Goal: Information Seeking & Learning: Learn about a topic

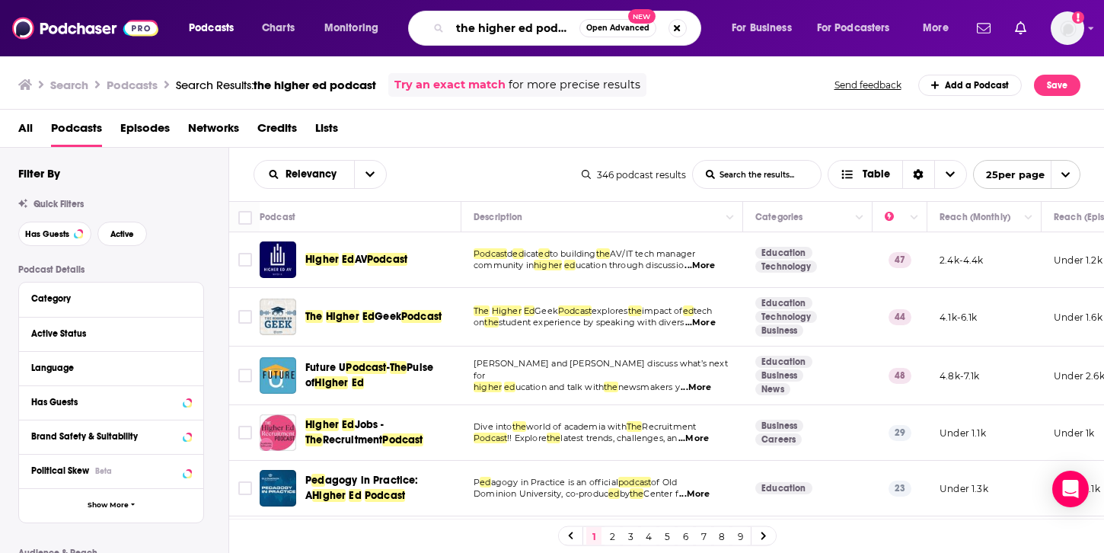
drag, startPoint x: 549, startPoint y: 30, endPoint x: 560, endPoint y: 20, distance: 15.6
click at [549, 30] on input "the higher ed podcast" at bounding box center [514, 28] width 129 height 24
click at [682, 25] on button "Search podcasts, credits, & more..." at bounding box center [677, 28] width 18 height 18
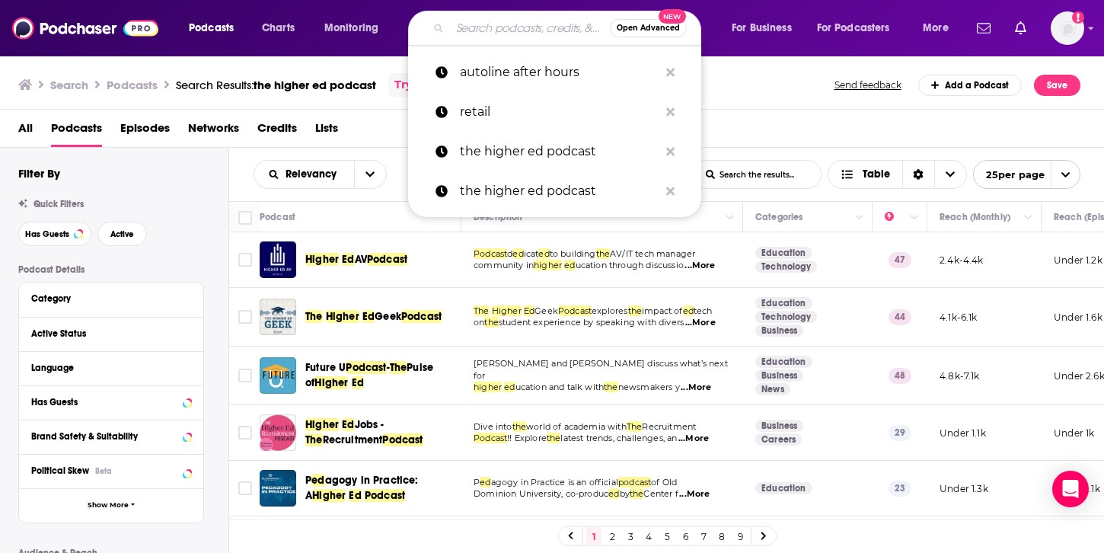
click at [675, 30] on span "Open Advanced" at bounding box center [648, 28] width 63 height 8
click at [78, 29] on img at bounding box center [85, 28] width 146 height 29
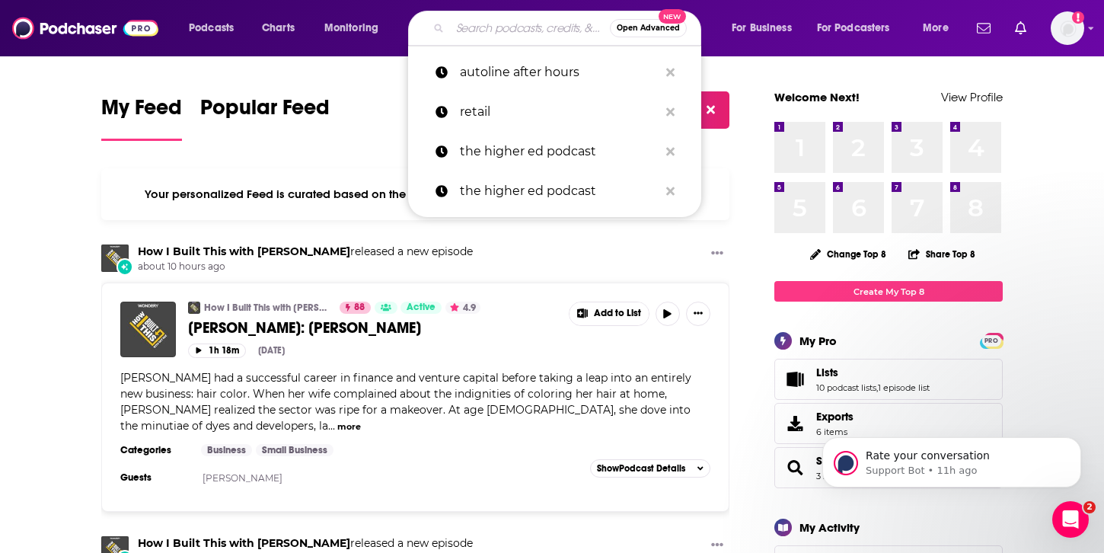
click at [1084, 30] on div "Podcasts Charts Monitoring Open Advanced New autoline after hours retail the hi…" at bounding box center [552, 28] width 1104 height 56
click at [1085, 24] on div "Podcasts Charts Monitoring Open Advanced New autoline after hours retail the hi…" at bounding box center [552, 28] width 1104 height 56
click at [1085, 29] on div "Podcasts Charts Monitoring Open Advanced New autoline after hours retail the hi…" at bounding box center [552, 28] width 1104 height 56
click at [1080, 34] on img "Logged in as systemsteam" at bounding box center [1067, 27] width 33 height 33
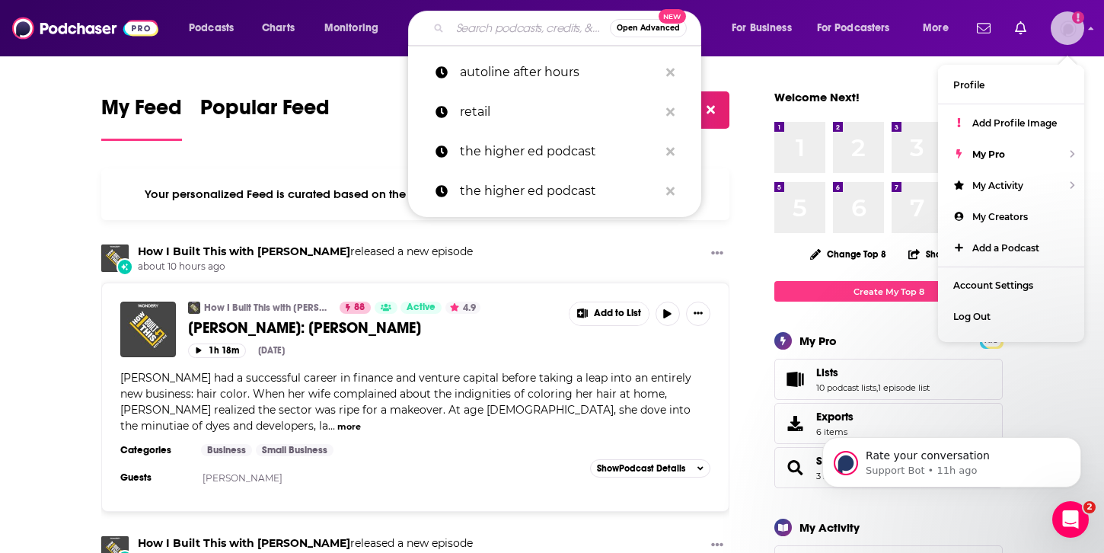
click at [1060, 38] on img "Logged in as systemsteam" at bounding box center [1067, 27] width 33 height 33
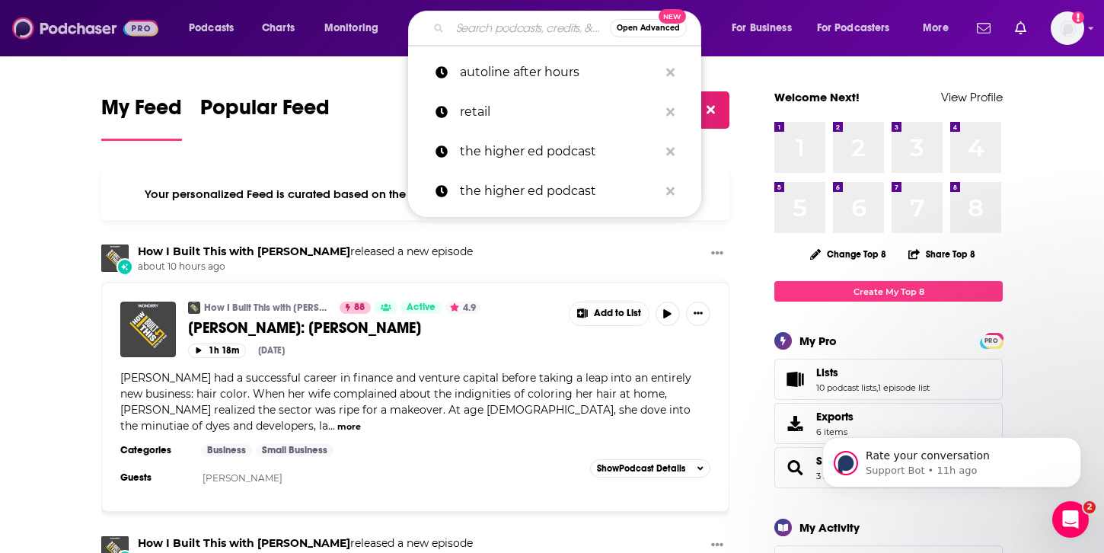
click at [80, 39] on img at bounding box center [85, 28] width 146 height 29
drag, startPoint x: 304, startPoint y: 72, endPoint x: 253, endPoint y: 73, distance: 51.0
click at [58, 25] on img at bounding box center [85, 28] width 146 height 29
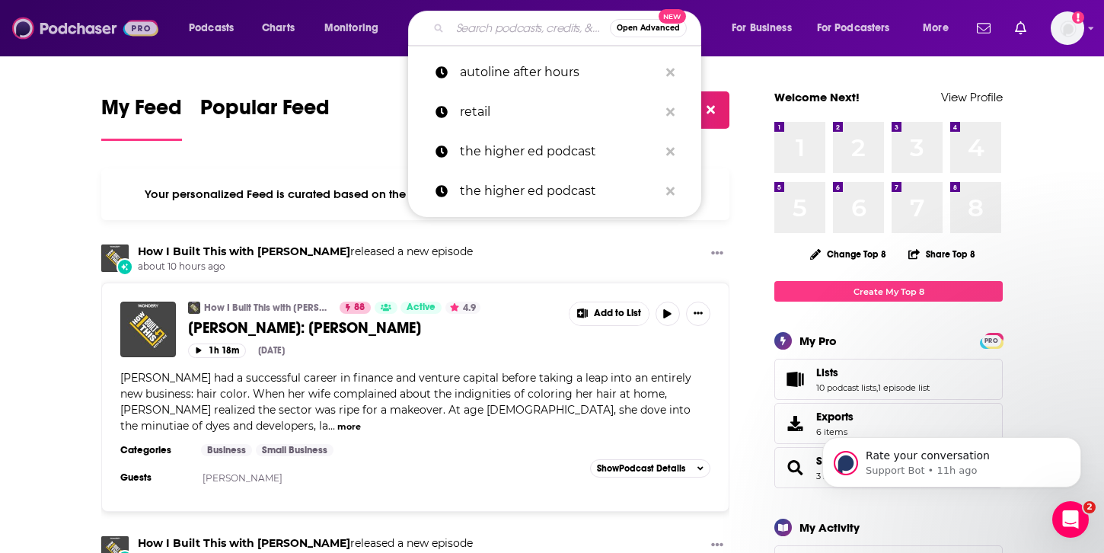
click at [116, 29] on img at bounding box center [85, 28] width 146 height 29
drag, startPoint x: 508, startPoint y: 24, endPoint x: 478, endPoint y: 26, distance: 29.8
click at [506, 24] on input "Search podcasts, credits, & more..." at bounding box center [530, 28] width 160 height 24
click at [473, 30] on input "Search podcasts, credits, & more..." at bounding box center [530, 28] width 160 height 24
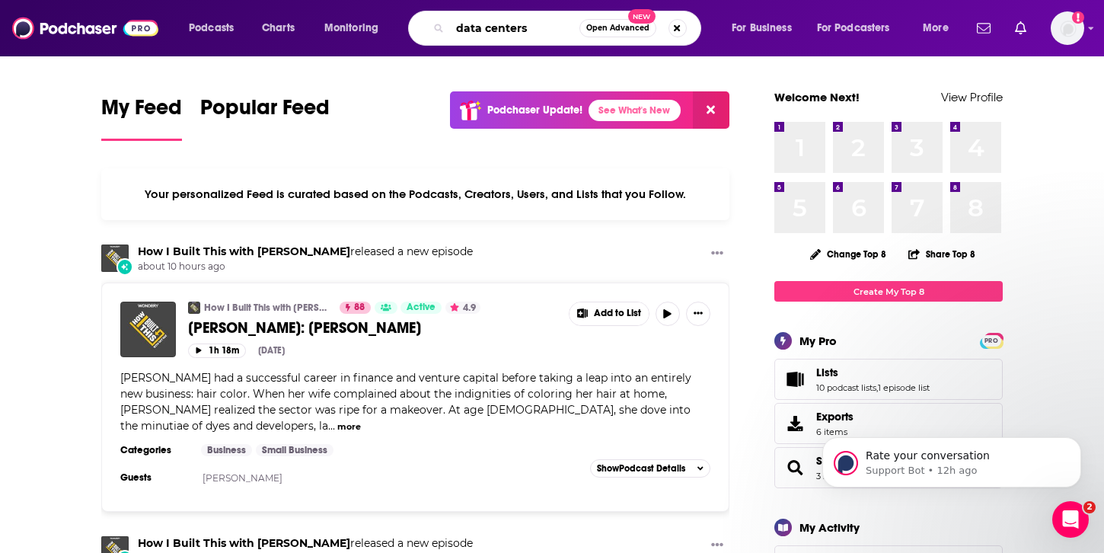
type input "data centers"
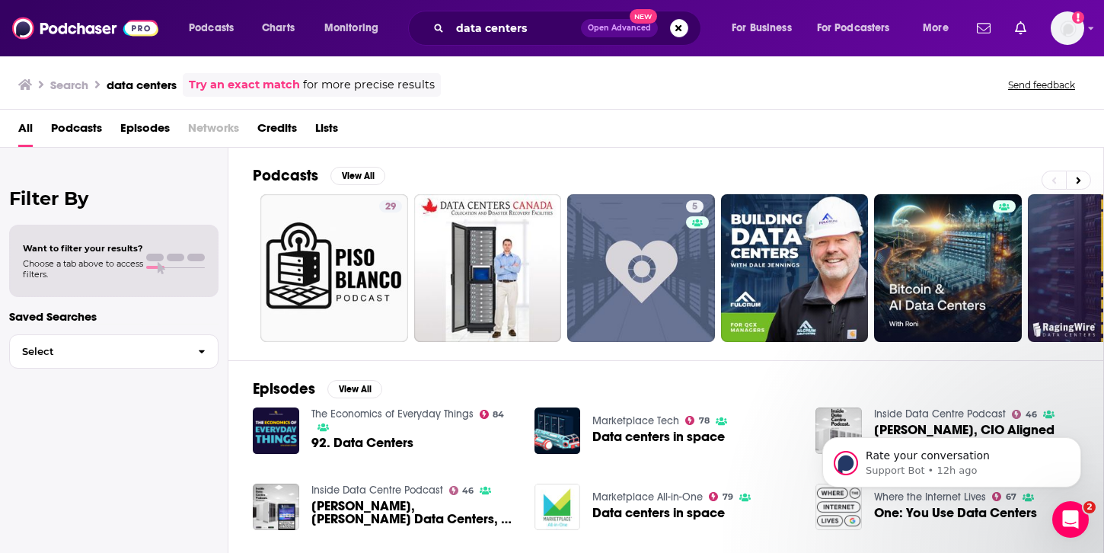
click at [71, 130] on span "Podcasts" at bounding box center [76, 131] width 51 height 31
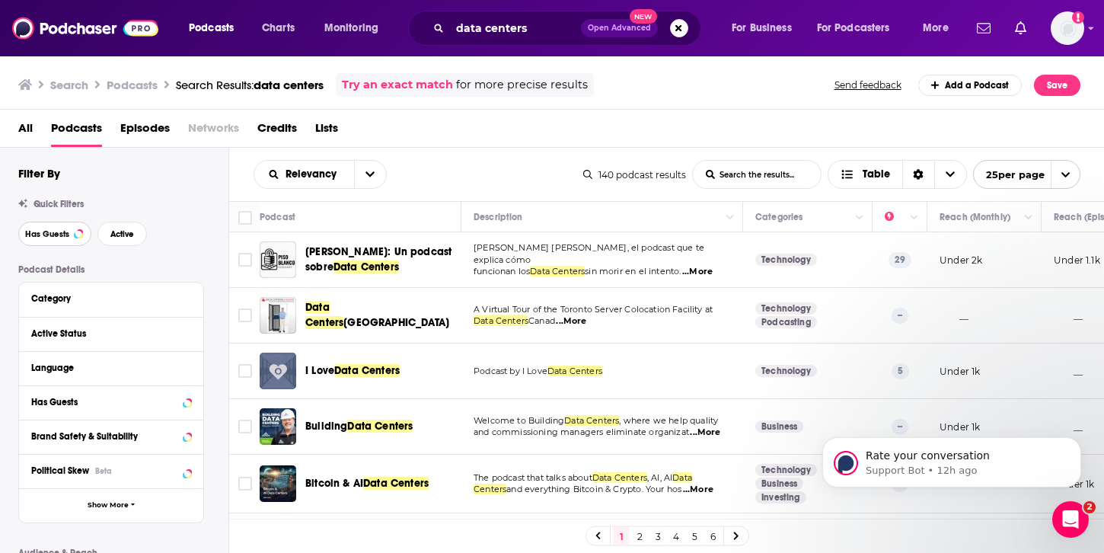
click at [61, 235] on span "Has Guests" at bounding box center [47, 234] width 44 height 8
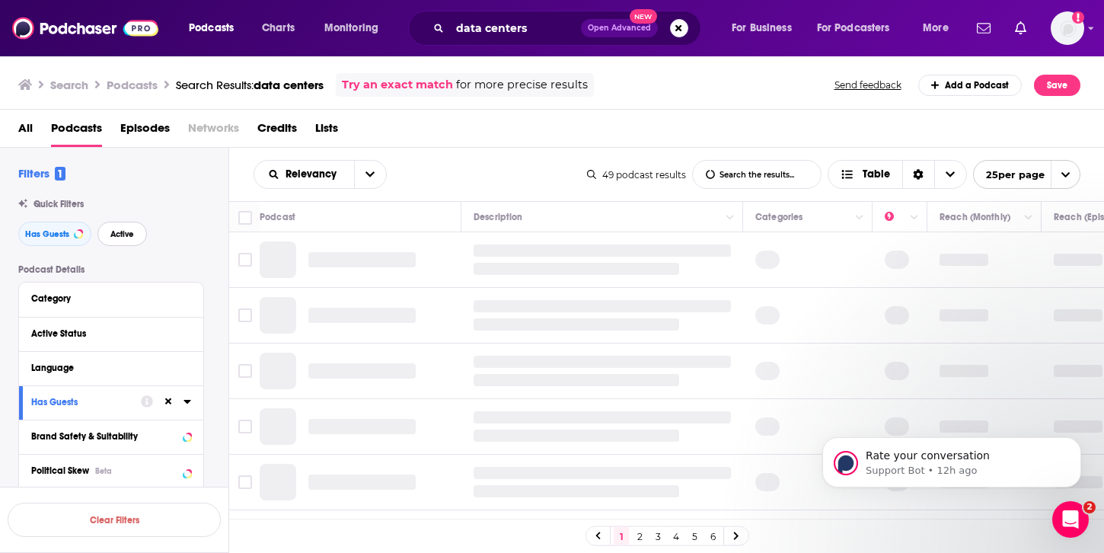
click at [139, 235] on button "Active" at bounding box center [121, 234] width 49 height 24
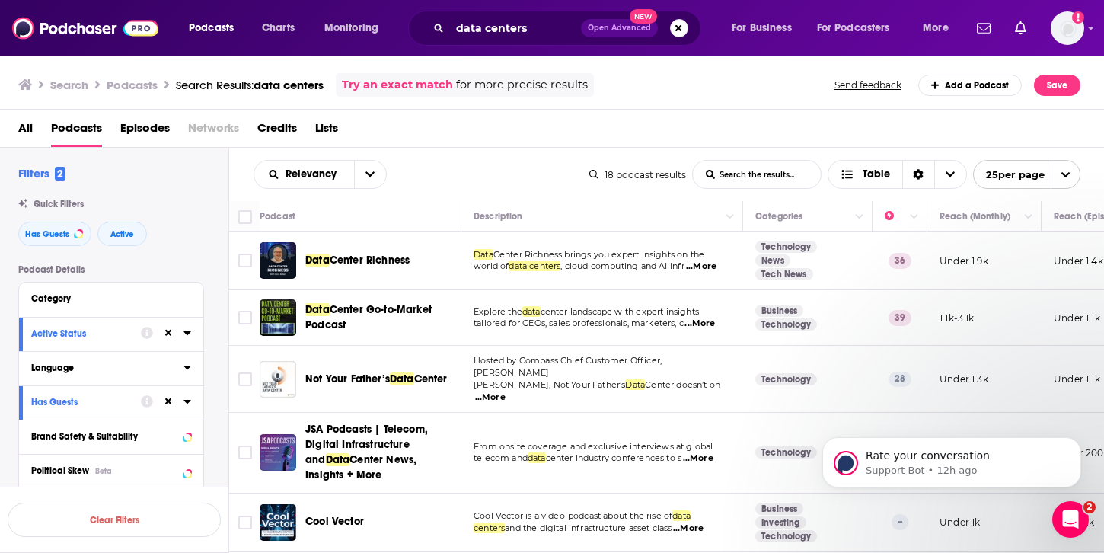
click at [186, 369] on icon at bounding box center [187, 367] width 8 height 12
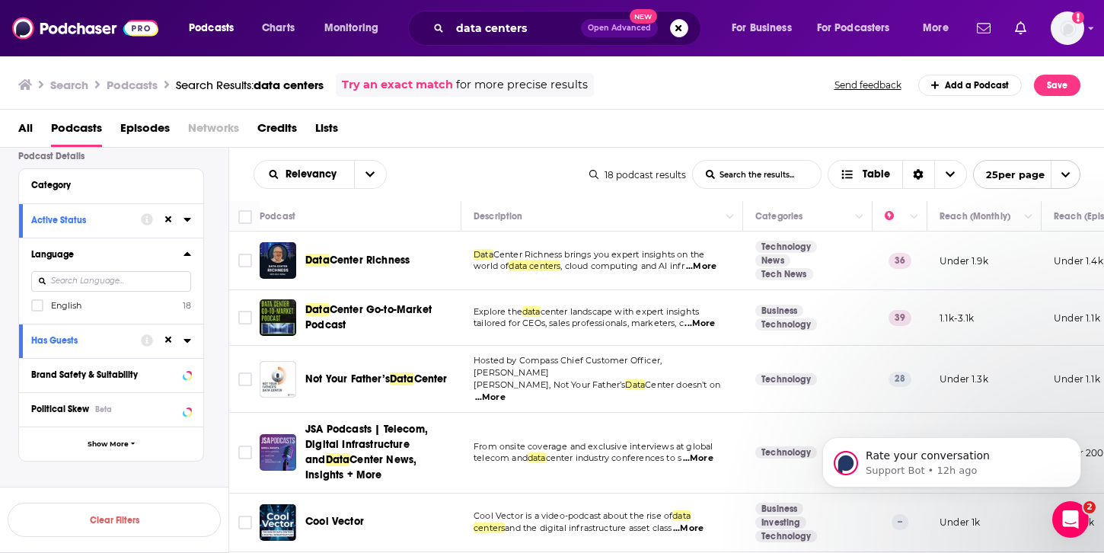
scroll to position [128, 0]
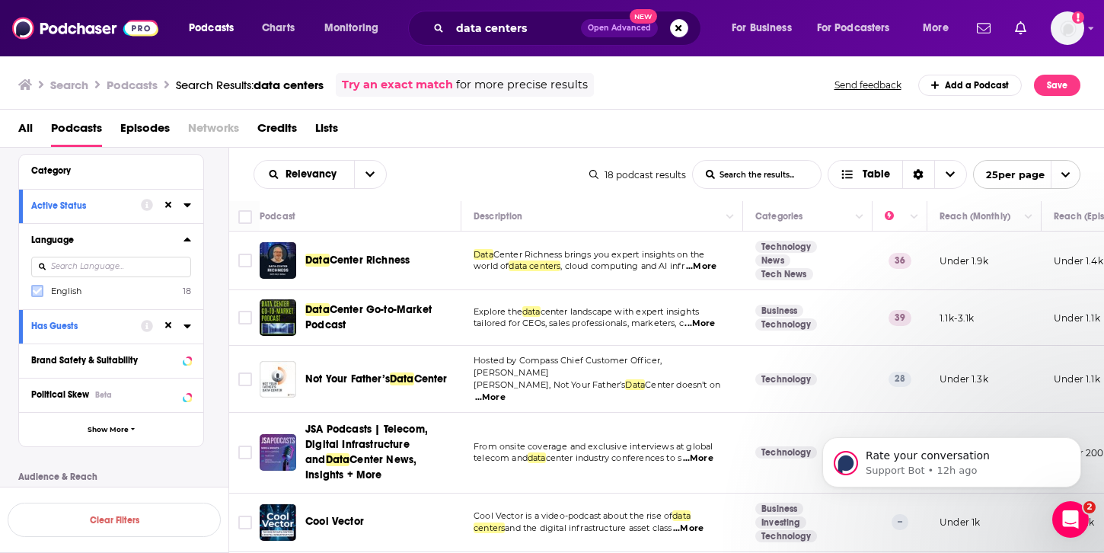
click at [43, 289] on label at bounding box center [37, 291] width 12 height 12
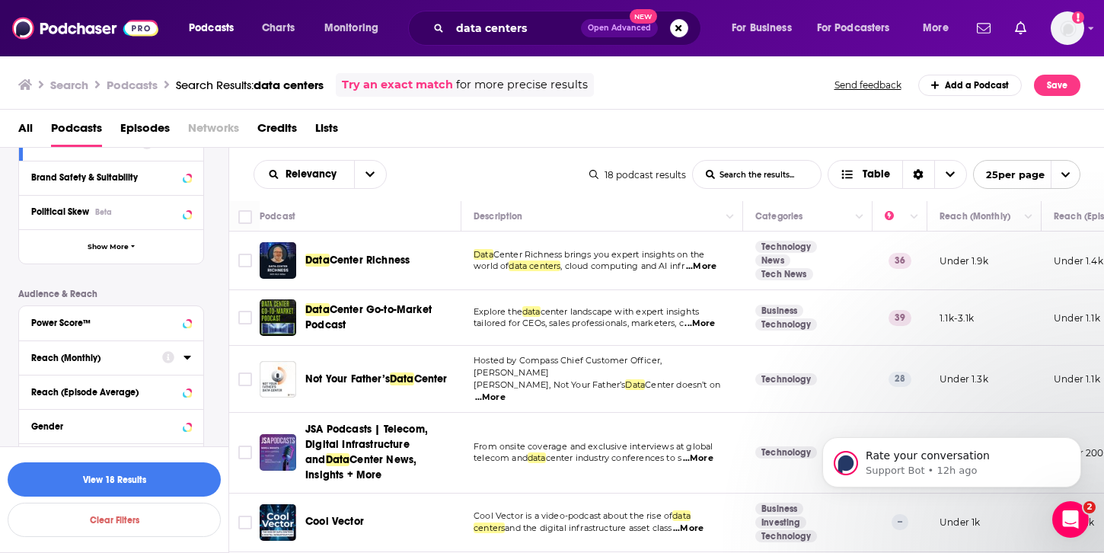
scroll to position [310, 0]
click at [71, 320] on div "Power Score™" at bounding box center [91, 323] width 121 height 11
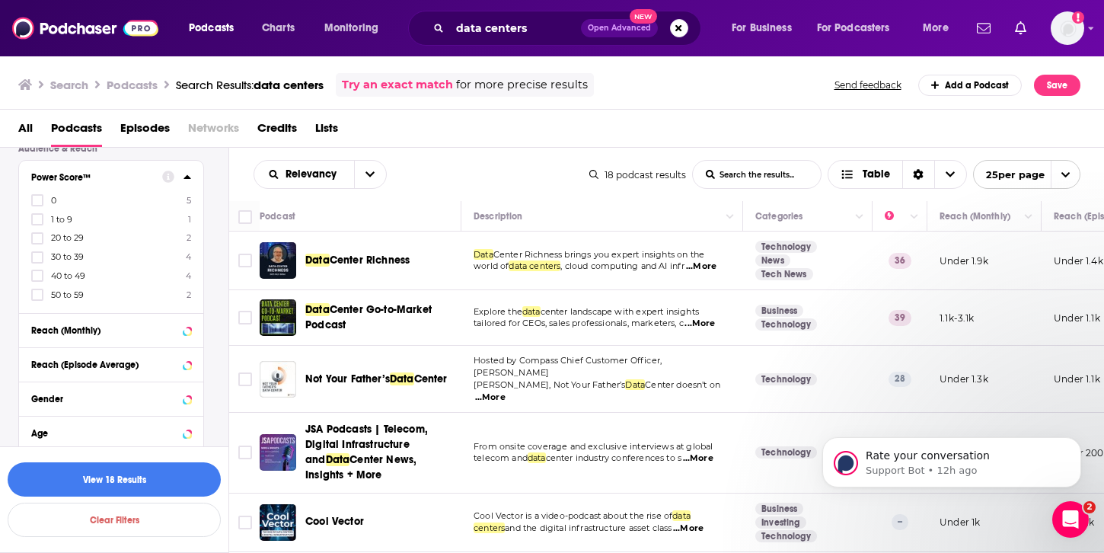
scroll to position [457, 0]
drag, startPoint x: 34, startPoint y: 296, endPoint x: 34, endPoint y: 286, distance: 9.9
click at [34, 296] on icon at bounding box center [37, 294] width 9 height 7
click at [37, 295] on icon at bounding box center [37, 294] width 9 height 7
click at [39, 295] on icon at bounding box center [37, 293] width 9 height 9
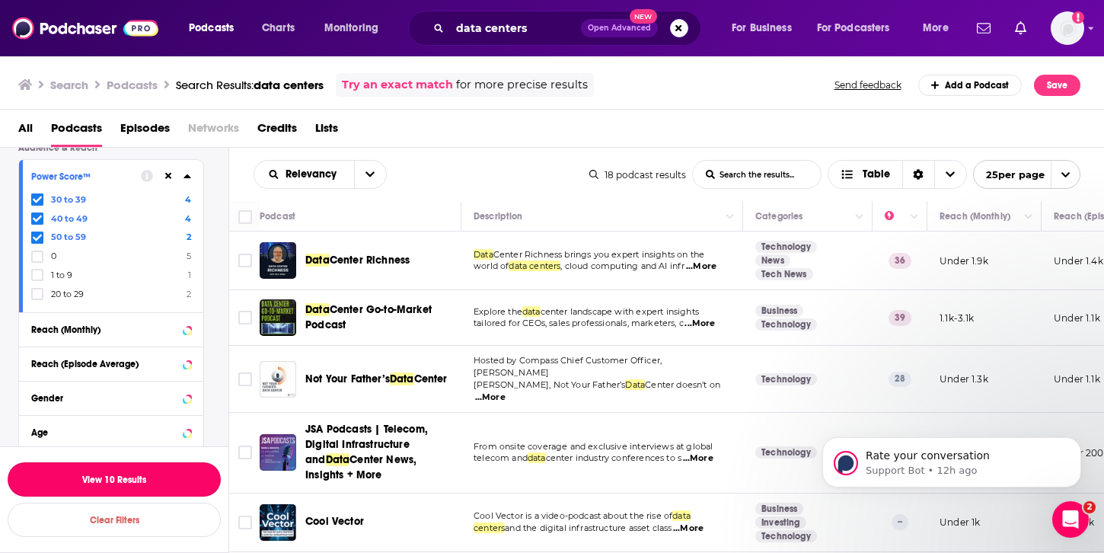
click at [108, 473] on button "View 10 Results" at bounding box center [114, 479] width 213 height 34
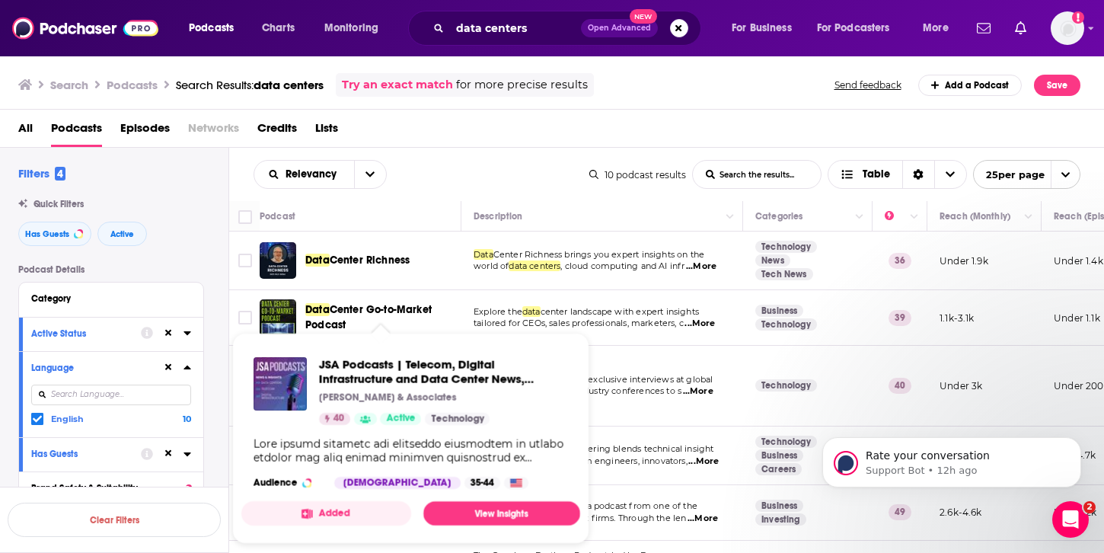
click at [506, 145] on div "All Podcasts Episodes Networks Credits Lists" at bounding box center [555, 131] width 1074 height 31
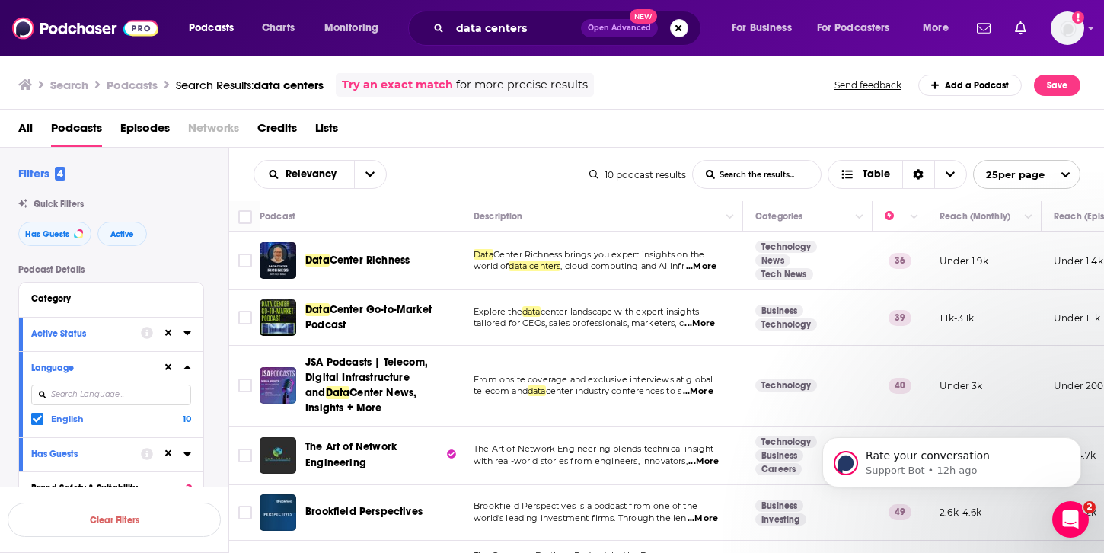
drag, startPoint x: 356, startPoint y: 260, endPoint x: 94, endPoint y: 8, distance: 364.0
click at [0, 0] on div "Podcasts Charts Monitoring data centers Open Advanced New For Business For Podc…" at bounding box center [552, 276] width 1104 height 553
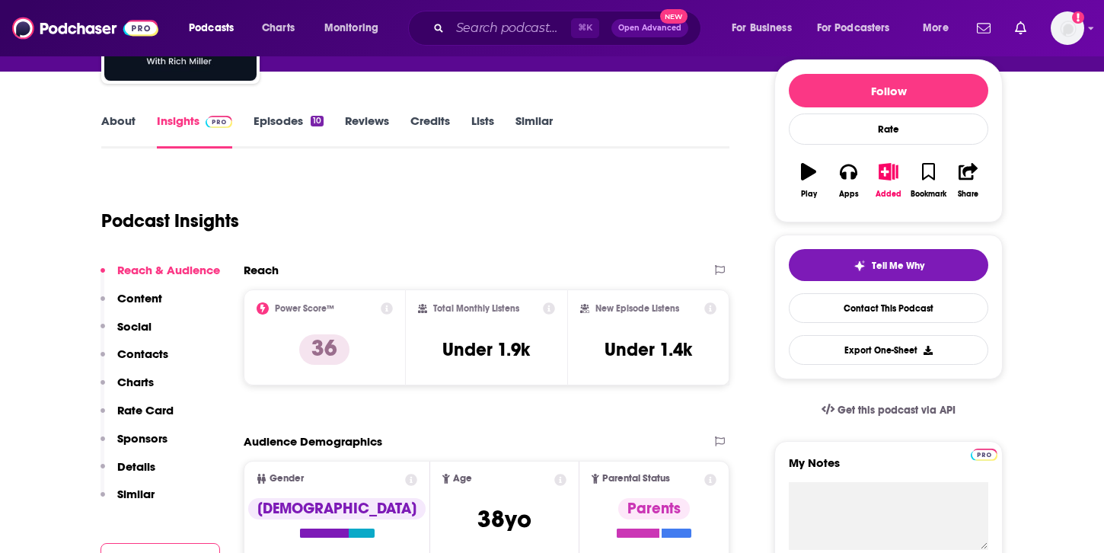
scroll to position [177, 0]
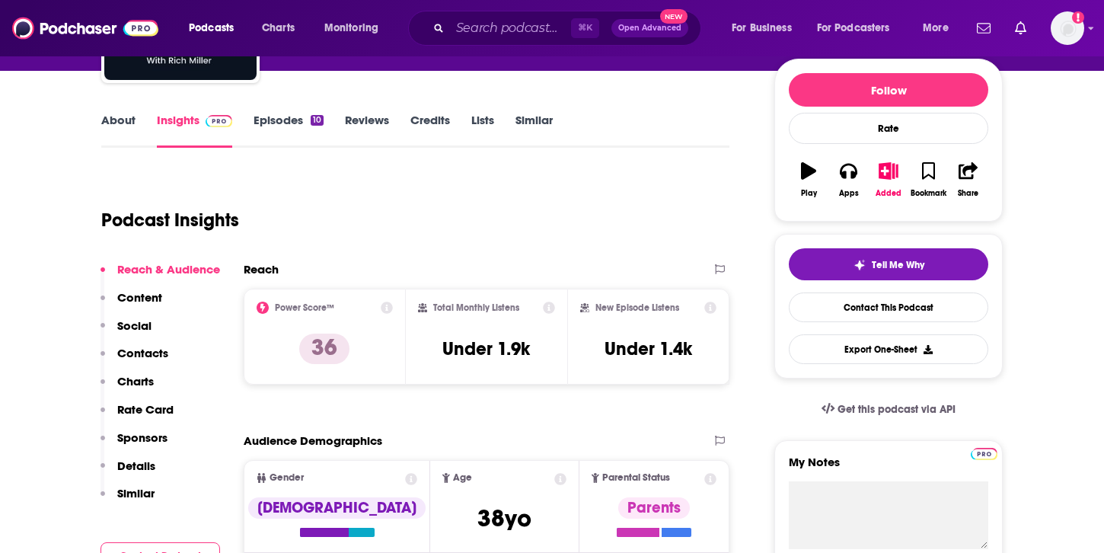
click at [386, 308] on icon at bounding box center [387, 307] width 12 height 12
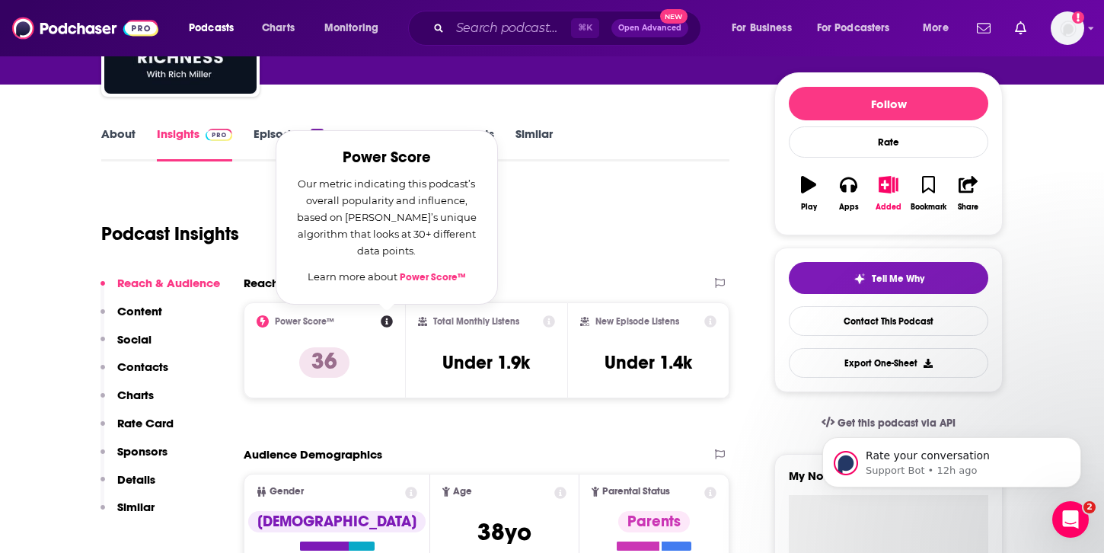
scroll to position [0, 0]
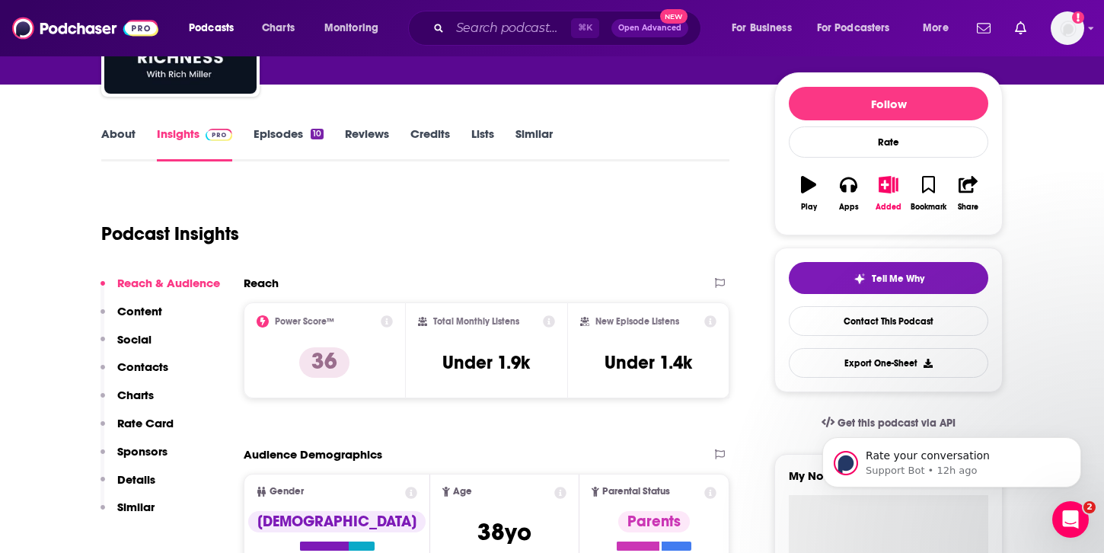
click at [577, 240] on div "Podcast Insights" at bounding box center [409, 225] width 616 height 78
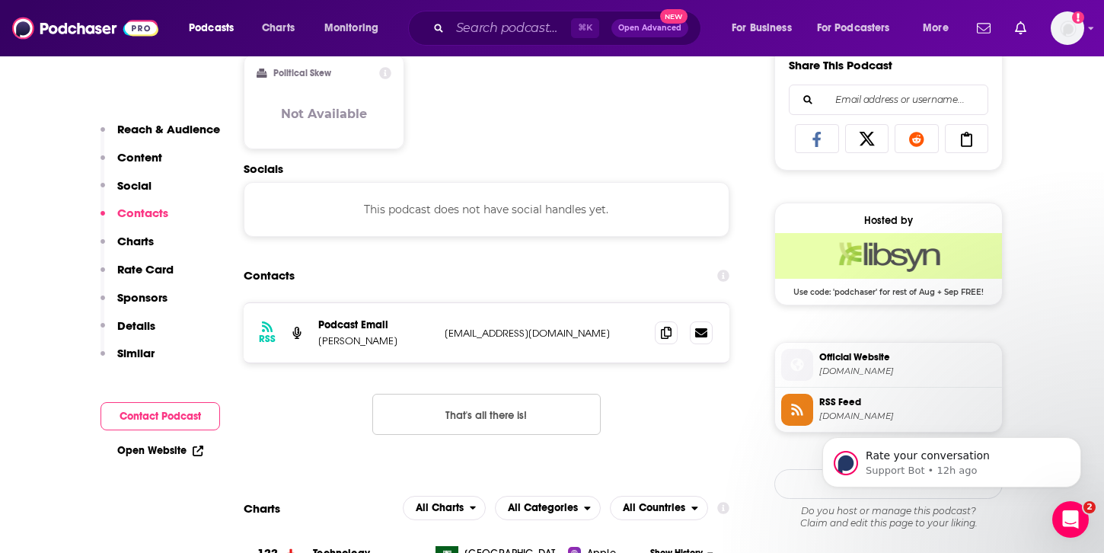
scroll to position [974, 0]
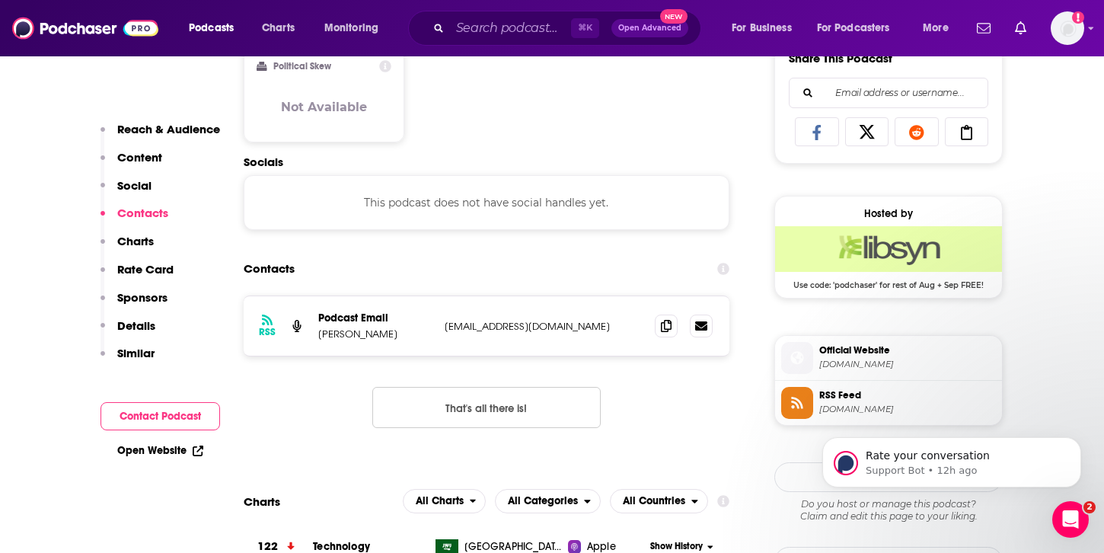
click at [480, 287] on section "Contacts RSS Podcast Email [PERSON_NAME] [EMAIL_ADDRESS][DOMAIN_NAME] [EMAIL_AD…" at bounding box center [487, 353] width 486 height 198
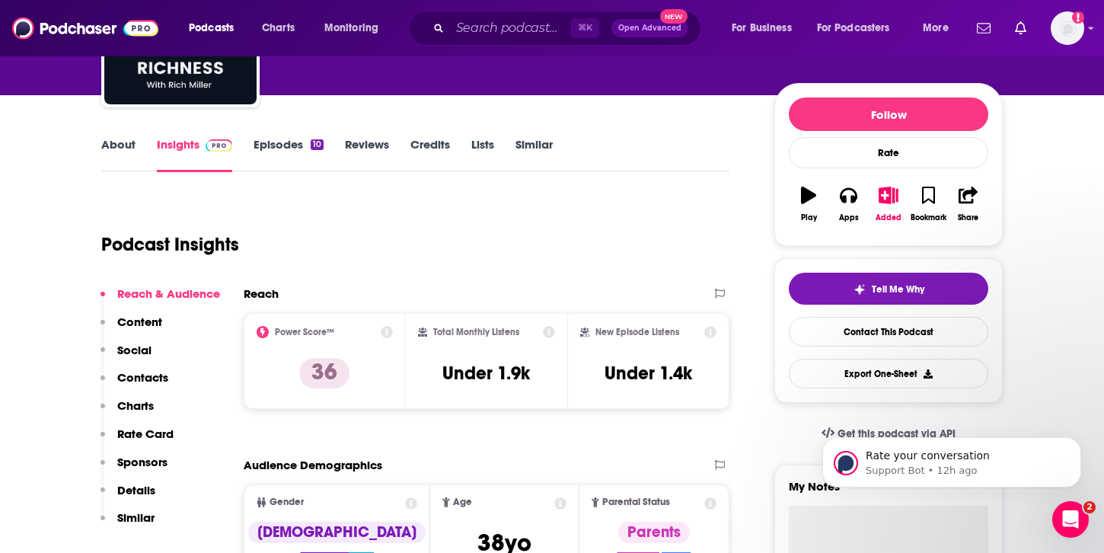
scroll to position [155, 0]
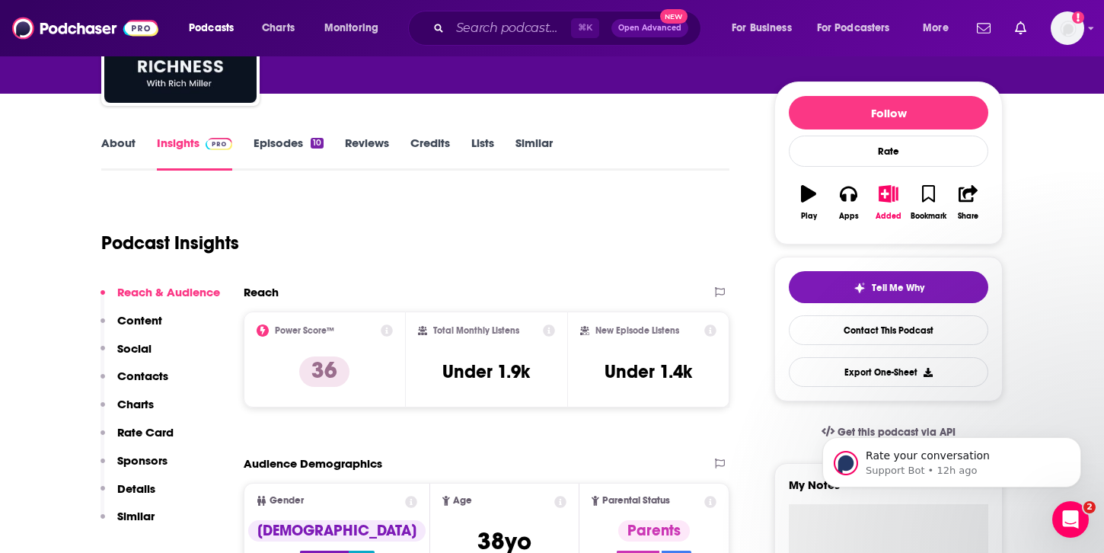
click at [273, 141] on link "Episodes 10" at bounding box center [289, 153] width 70 height 35
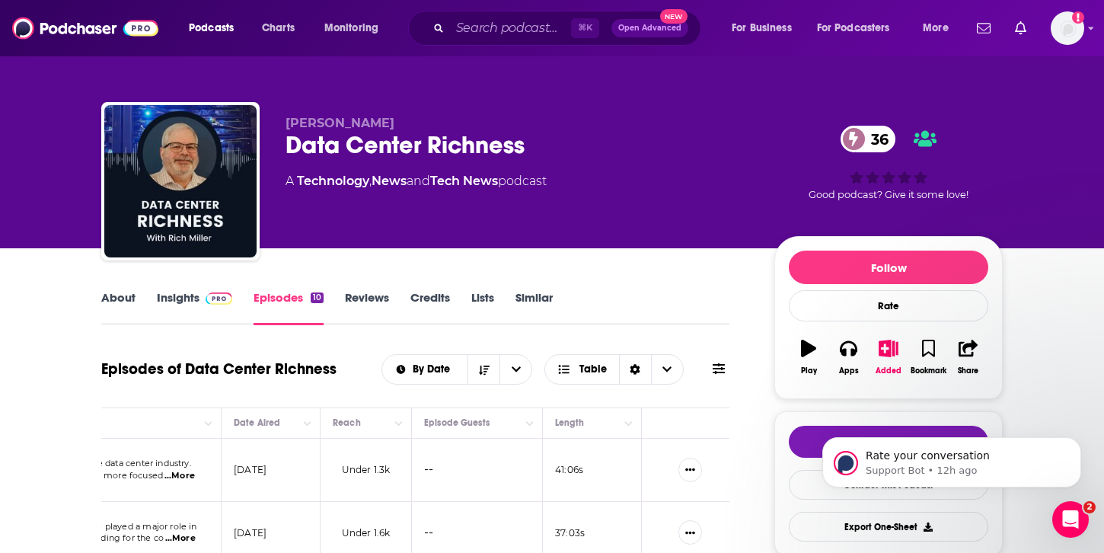
scroll to position [26, 0]
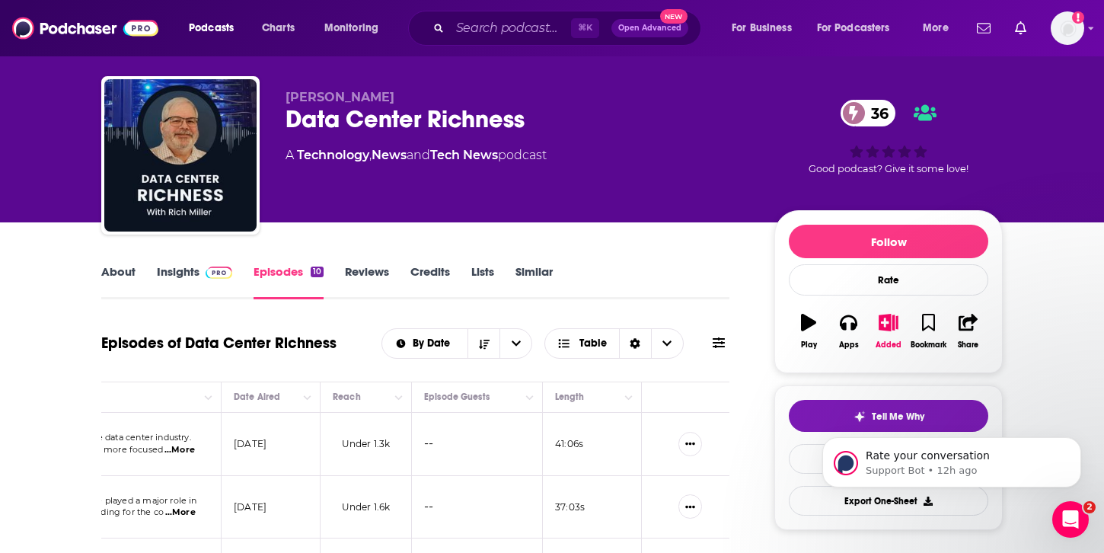
click at [716, 336] on icon at bounding box center [719, 342] width 12 height 12
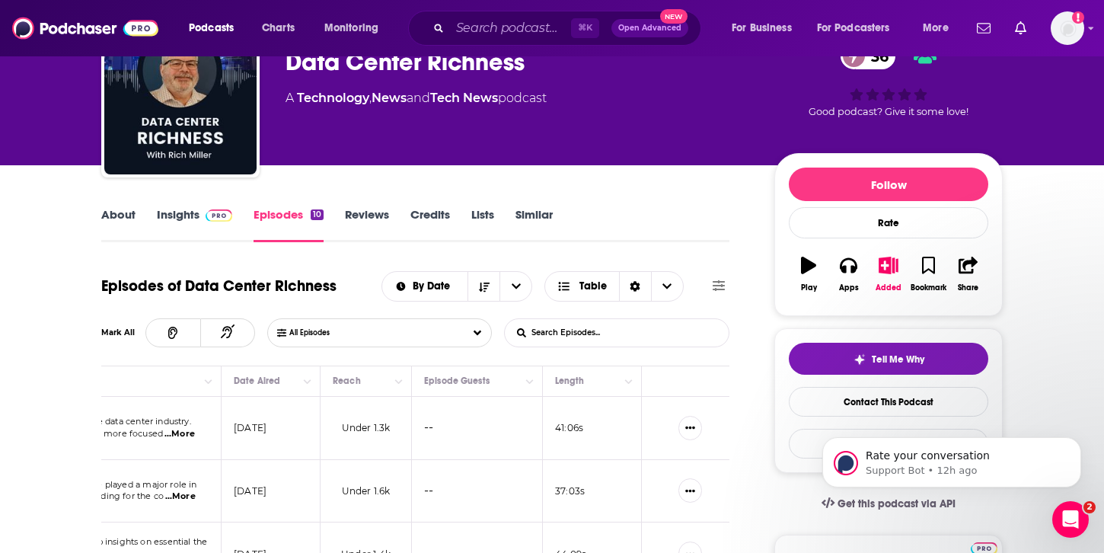
scroll to position [94, 0]
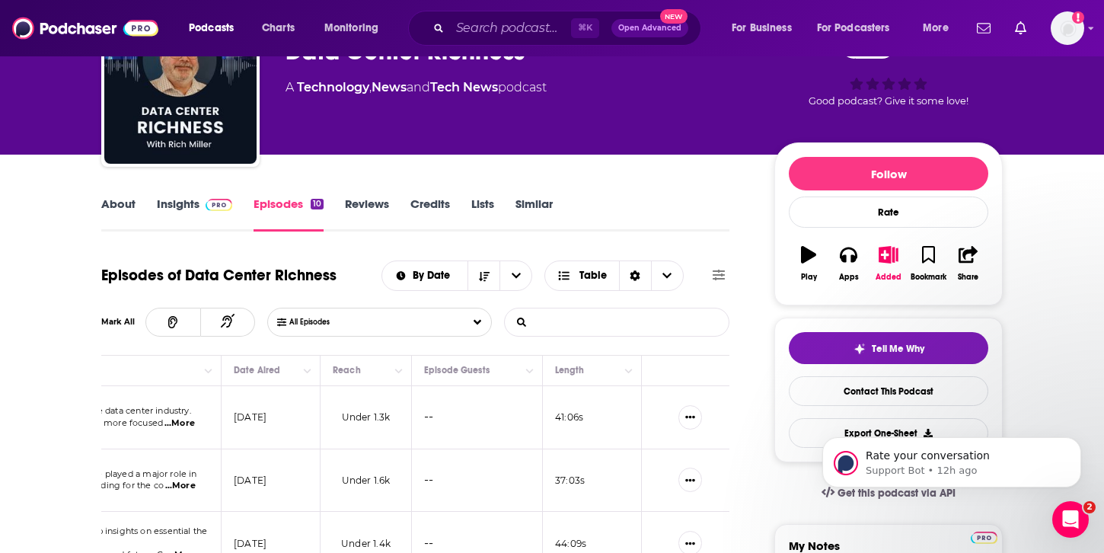
click at [560, 319] on input "List Search Input" at bounding box center [584, 321] width 159 height 27
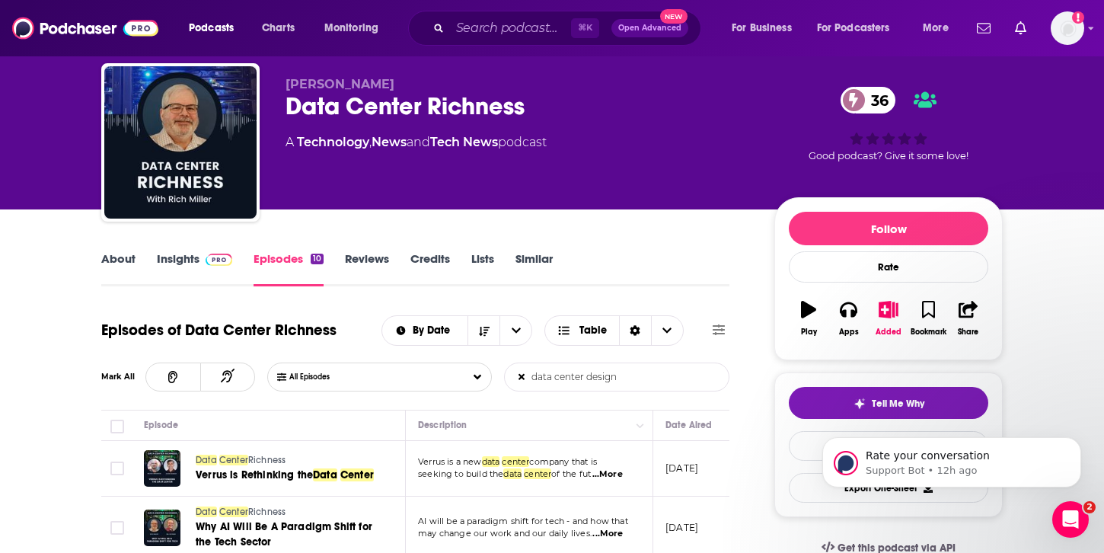
scroll to position [37, 0]
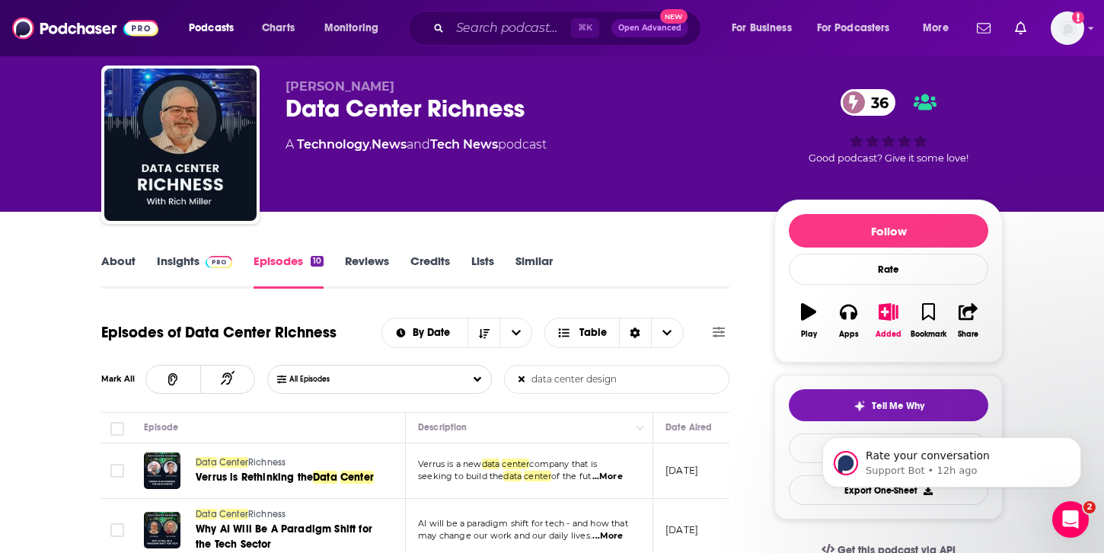
type input "data center design"
drag, startPoint x: 467, startPoint y: 184, endPoint x: 432, endPoint y: 191, distance: 36.4
click at [467, 183] on div "[PERSON_NAME] Data Center Richness 36 A Technology , News and Tech News podcast" at bounding box center [517, 140] width 464 height 122
click at [886, 317] on icon "button" at bounding box center [888, 311] width 19 height 17
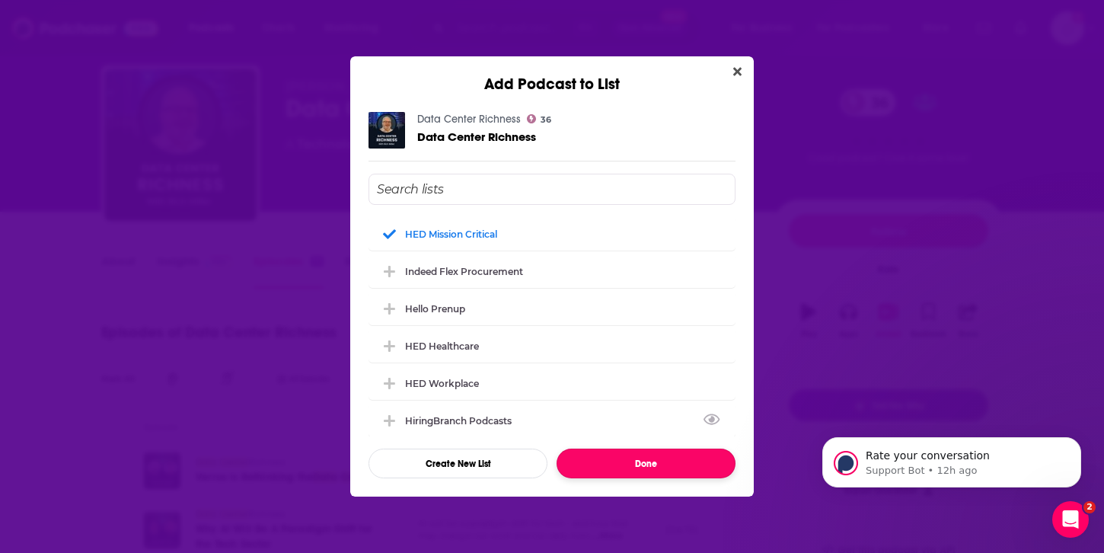
click at [640, 461] on button "Done" at bounding box center [646, 463] width 179 height 30
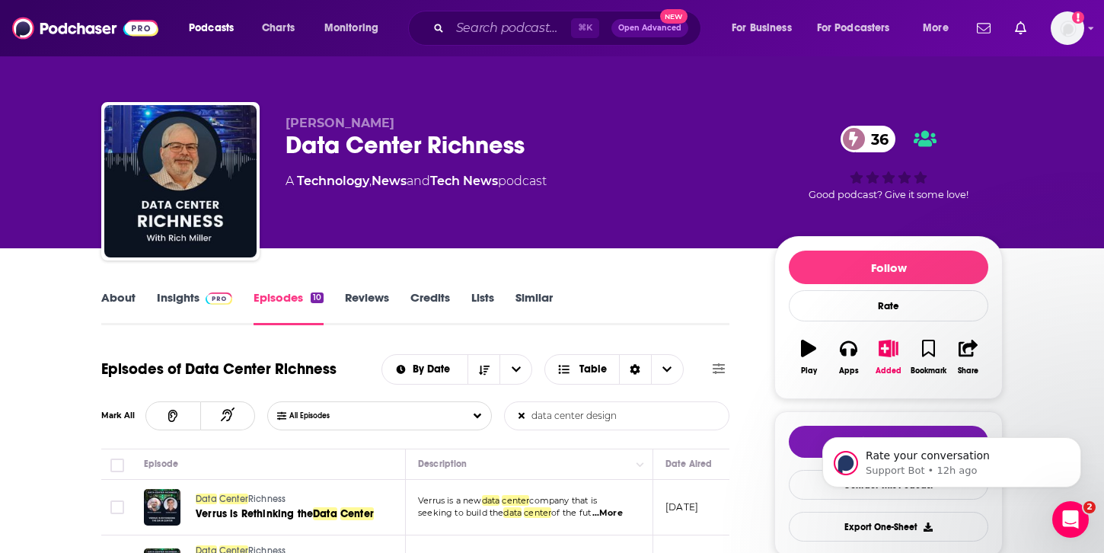
click at [742, 142] on div "Data Center Richness 36" at bounding box center [517, 145] width 464 height 30
click at [234, 25] on span "Podcasts" at bounding box center [211, 28] width 45 height 21
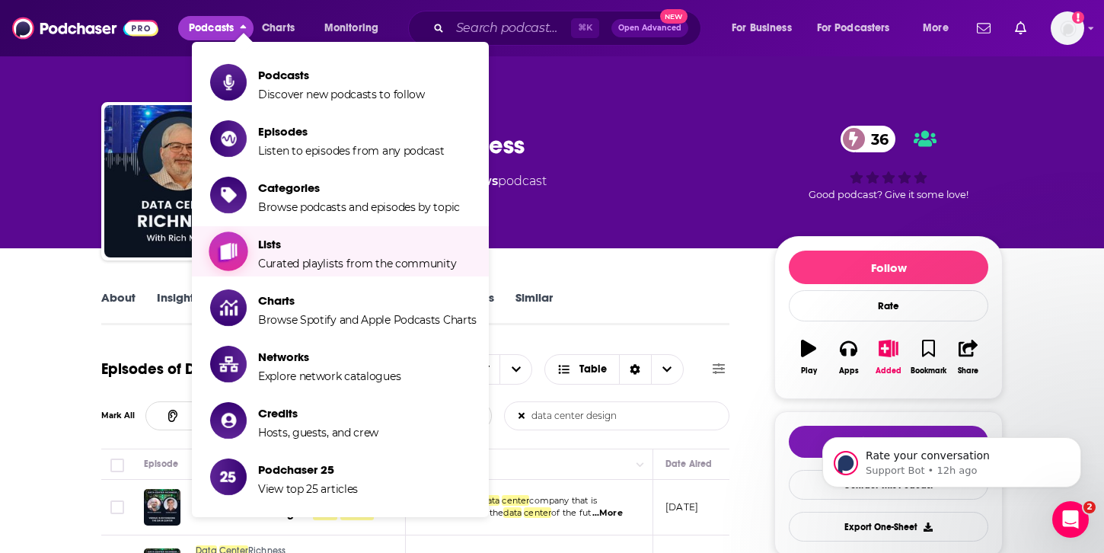
click at [276, 257] on span "Curated playlists from the community" at bounding box center [357, 264] width 198 height 14
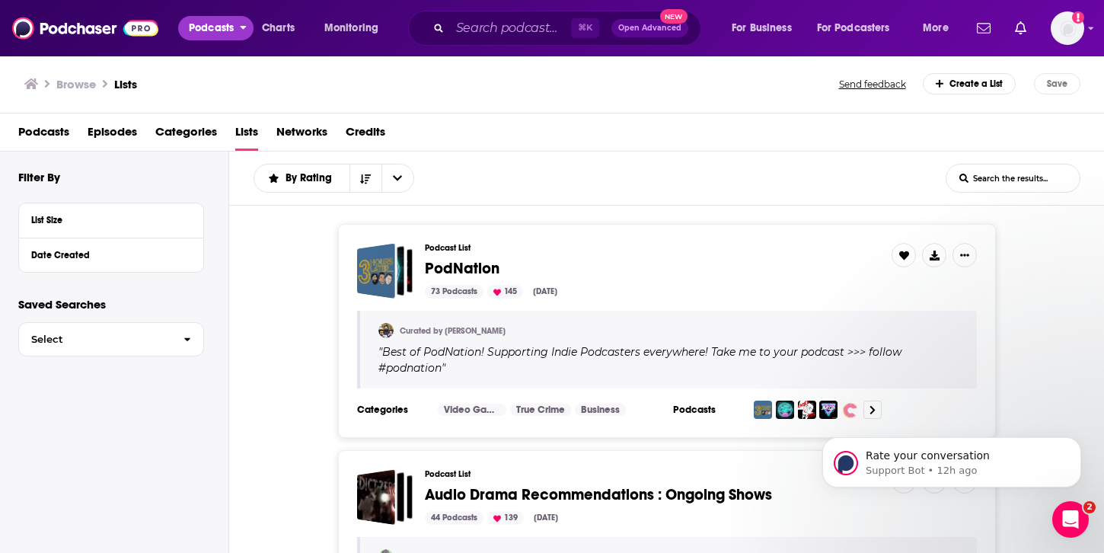
click at [244, 22] on icon "open menu" at bounding box center [243, 25] width 7 height 11
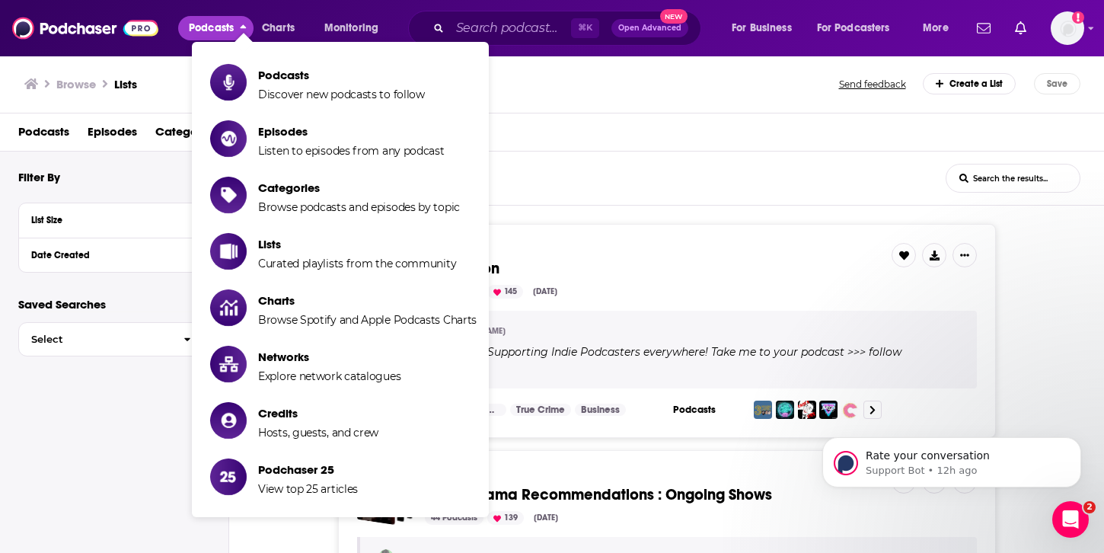
click at [525, 238] on span "Podcasts Discover new podcasts to follow Episodes Listen to episodes from any p…" at bounding box center [389, 284] width 297 height 484
click at [537, 225] on span "Podcasts Discover new podcasts to follow Episodes Listen to episodes from any p…" at bounding box center [389, 284] width 297 height 484
click at [534, 196] on span "Podcasts Discover new podcasts to follow Episodes Listen to episodes from any p…" at bounding box center [389, 284] width 297 height 484
click at [1086, 25] on div "Podcasts Charts Monitoring ⌘ K Open Advanced New For Business For Podcasters Mo…" at bounding box center [552, 28] width 1104 height 56
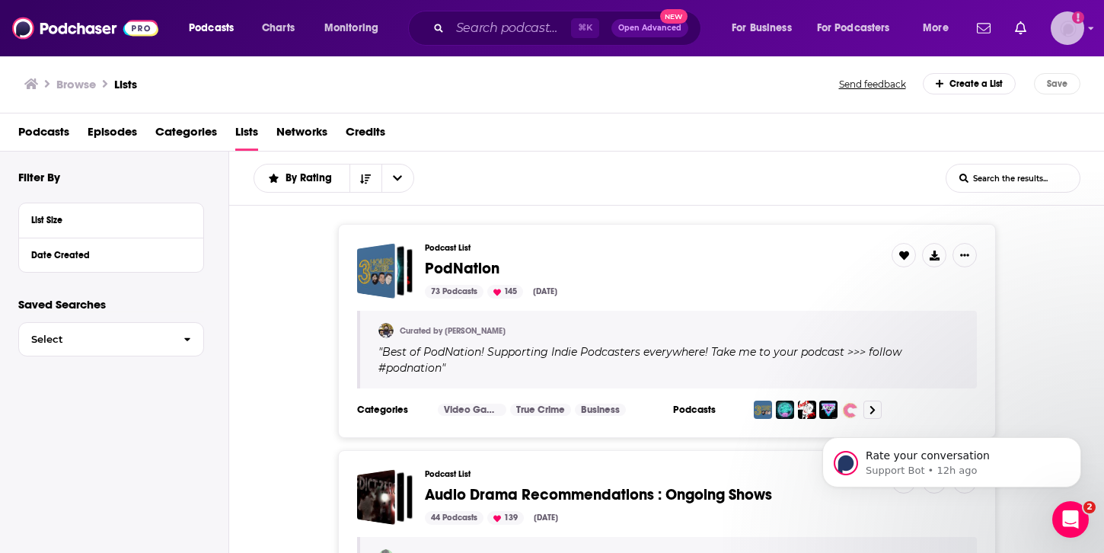
click at [1088, 33] on div "Show profile menu" at bounding box center [1091, 30] width 6 height 18
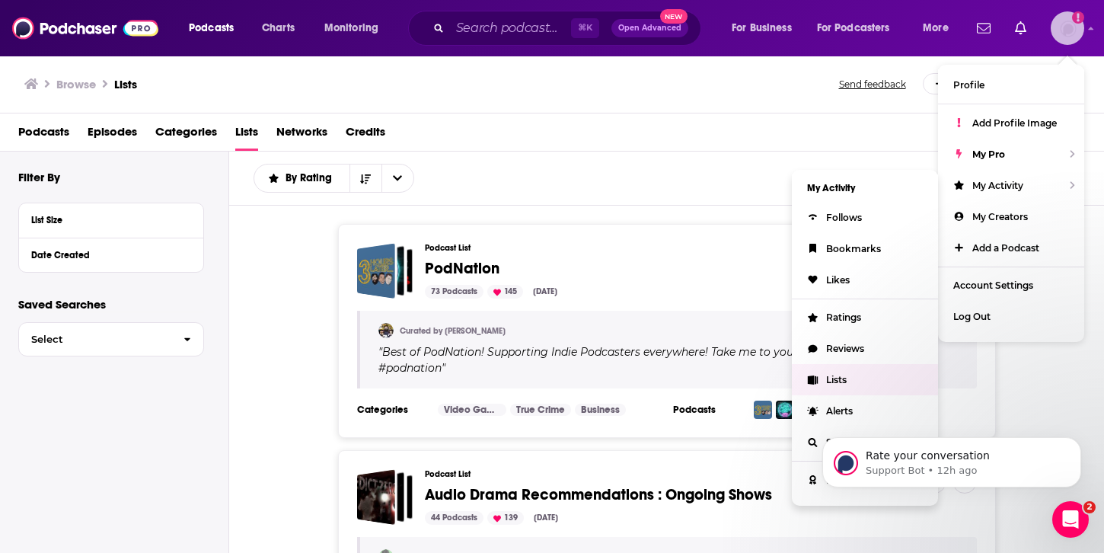
click at [848, 376] on link "Lists" at bounding box center [865, 379] width 146 height 31
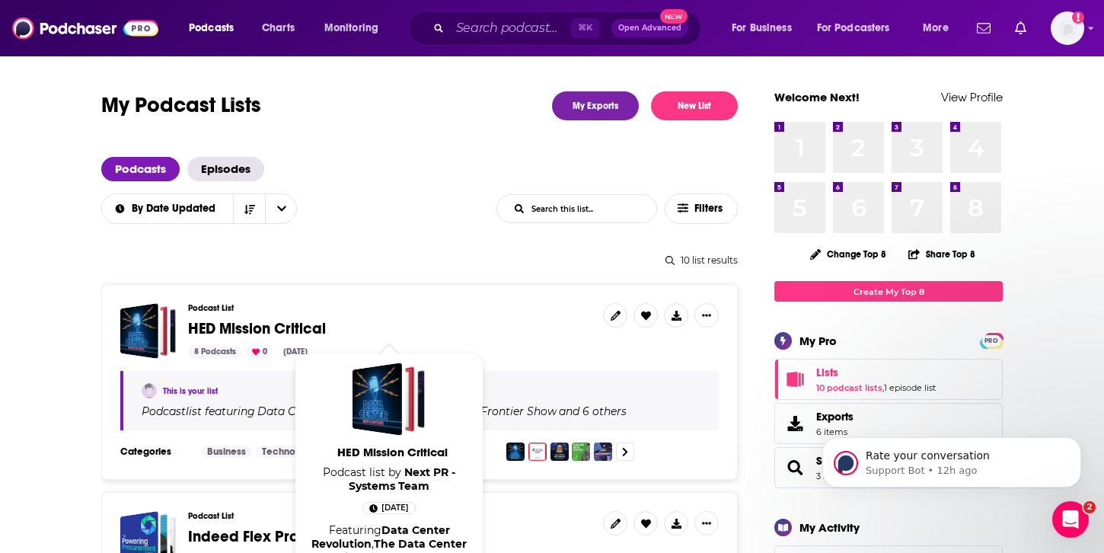
click at [276, 330] on span "HED Mission Critical" at bounding box center [257, 328] width 138 height 19
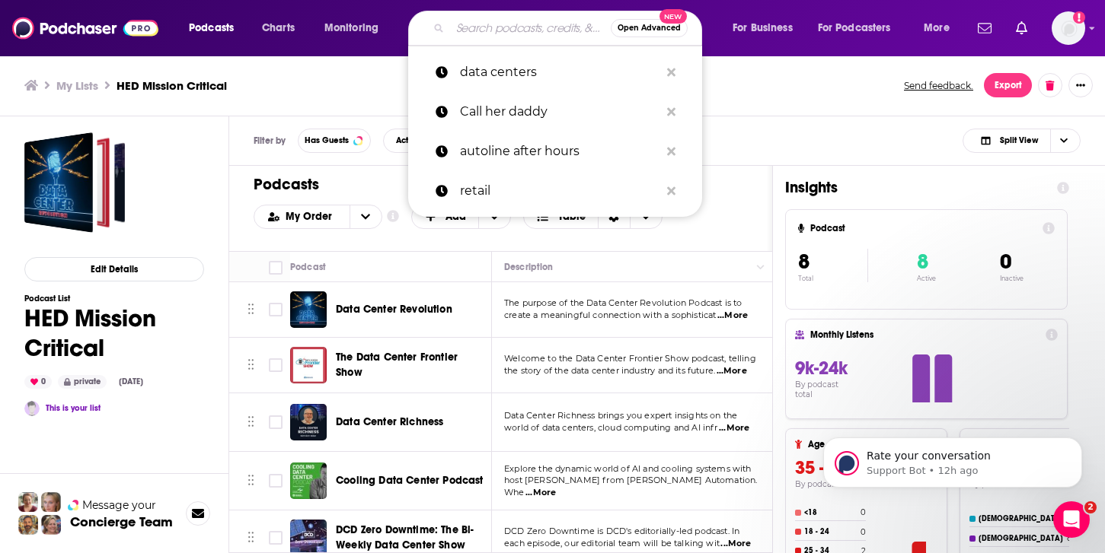
click at [483, 34] on input "Search podcasts, credits, & more..." at bounding box center [530, 28] width 161 height 24
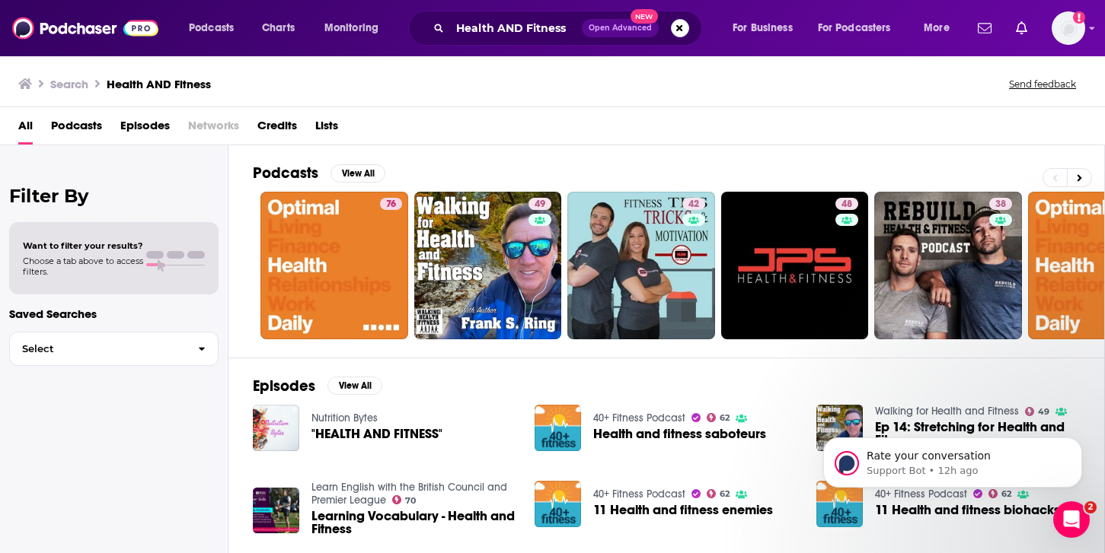
click at [85, 126] on span "Podcasts" at bounding box center [76, 128] width 51 height 31
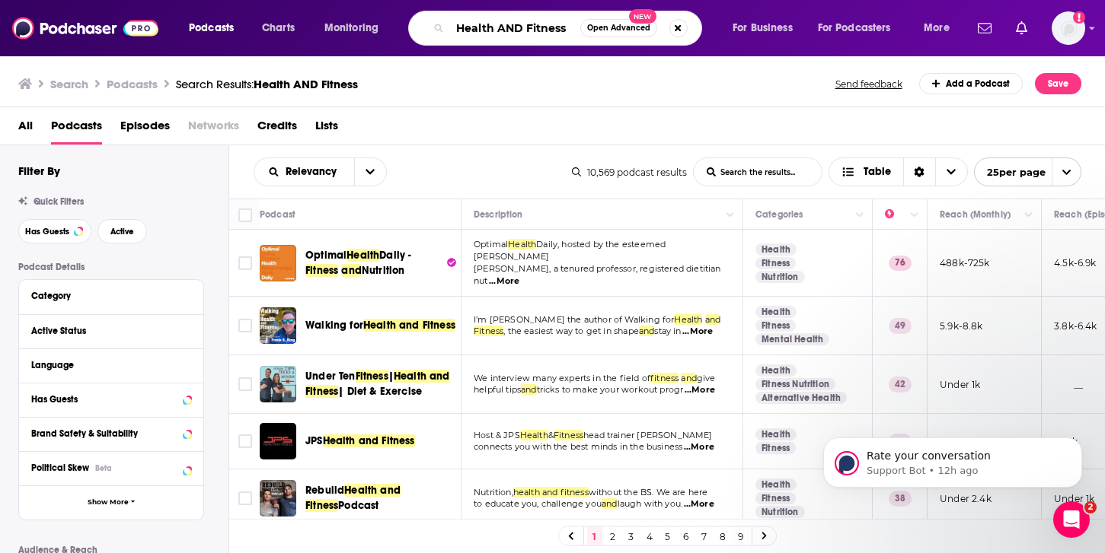
drag, startPoint x: 518, startPoint y: 30, endPoint x: 528, endPoint y: 27, distance: 9.6
click at [518, 30] on input "Health AND Fitness" at bounding box center [515, 28] width 130 height 24
drag, startPoint x: 568, startPoint y: 30, endPoint x: 528, endPoint y: 31, distance: 39.6
click at [528, 31] on input "Health AND Fitness" at bounding box center [515, 28] width 130 height 24
type input "Health AND Food"
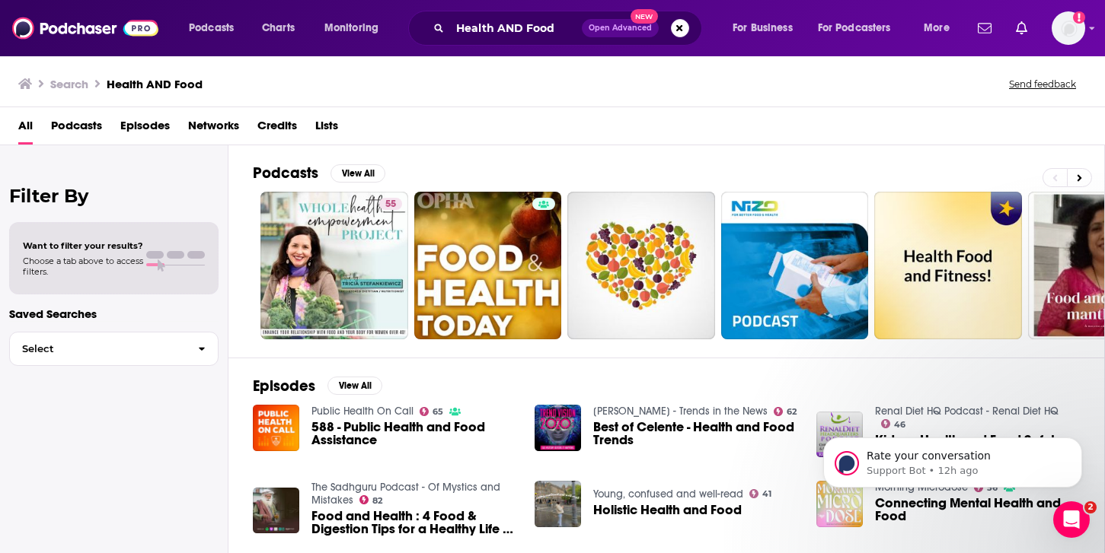
click at [74, 134] on span "Podcasts" at bounding box center [76, 128] width 51 height 31
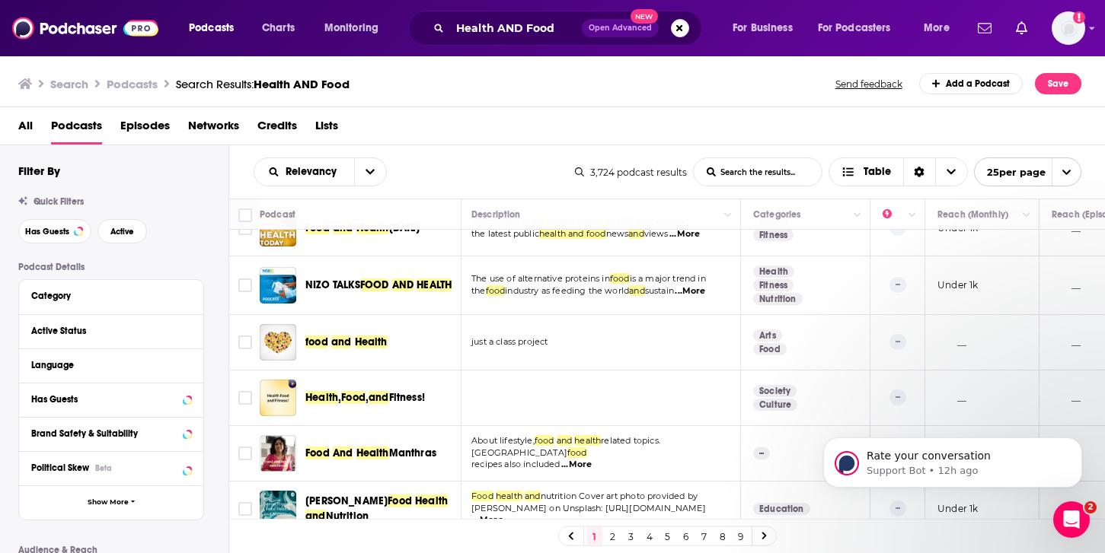
scroll to position [0, 2]
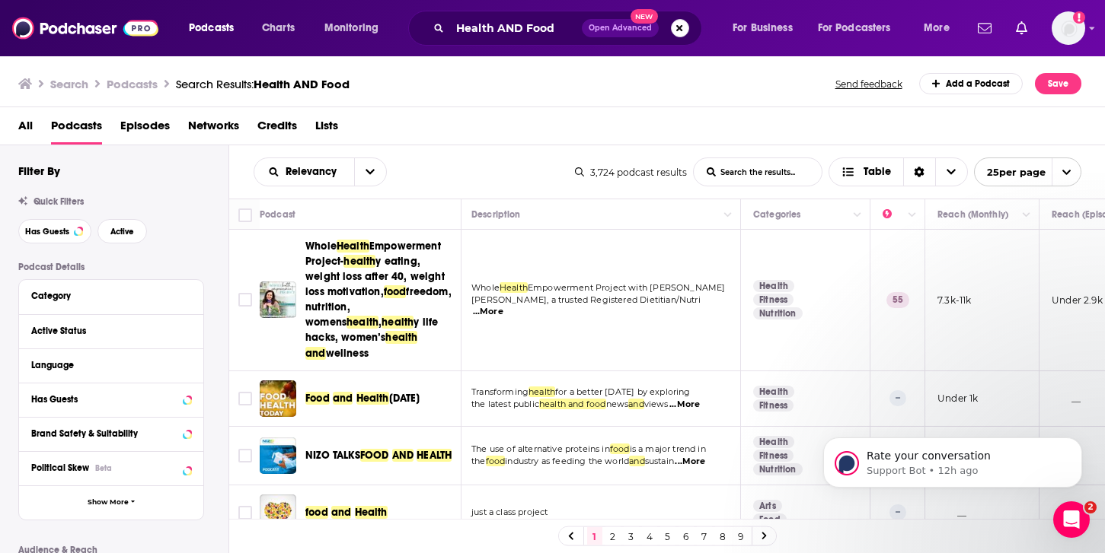
click at [684, 32] on button "Search podcasts, credits, & more..." at bounding box center [680, 28] width 18 height 18
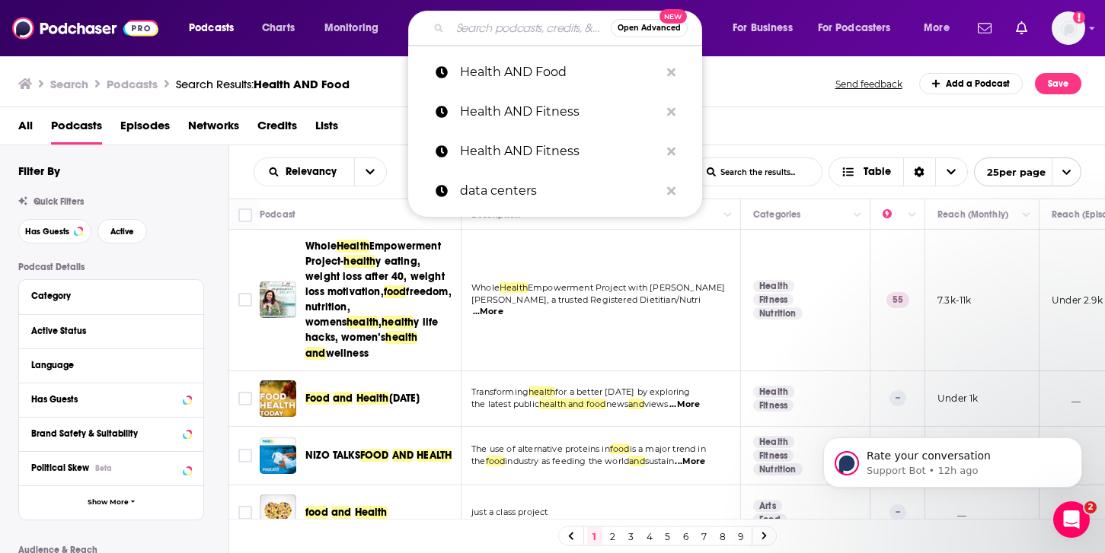
click at [339, 65] on div "Search Podcasts Search Results: Health AND Food Send feedback Add a Podcast Save" at bounding box center [552, 81] width 1105 height 53
